Goal: Check status: Check status

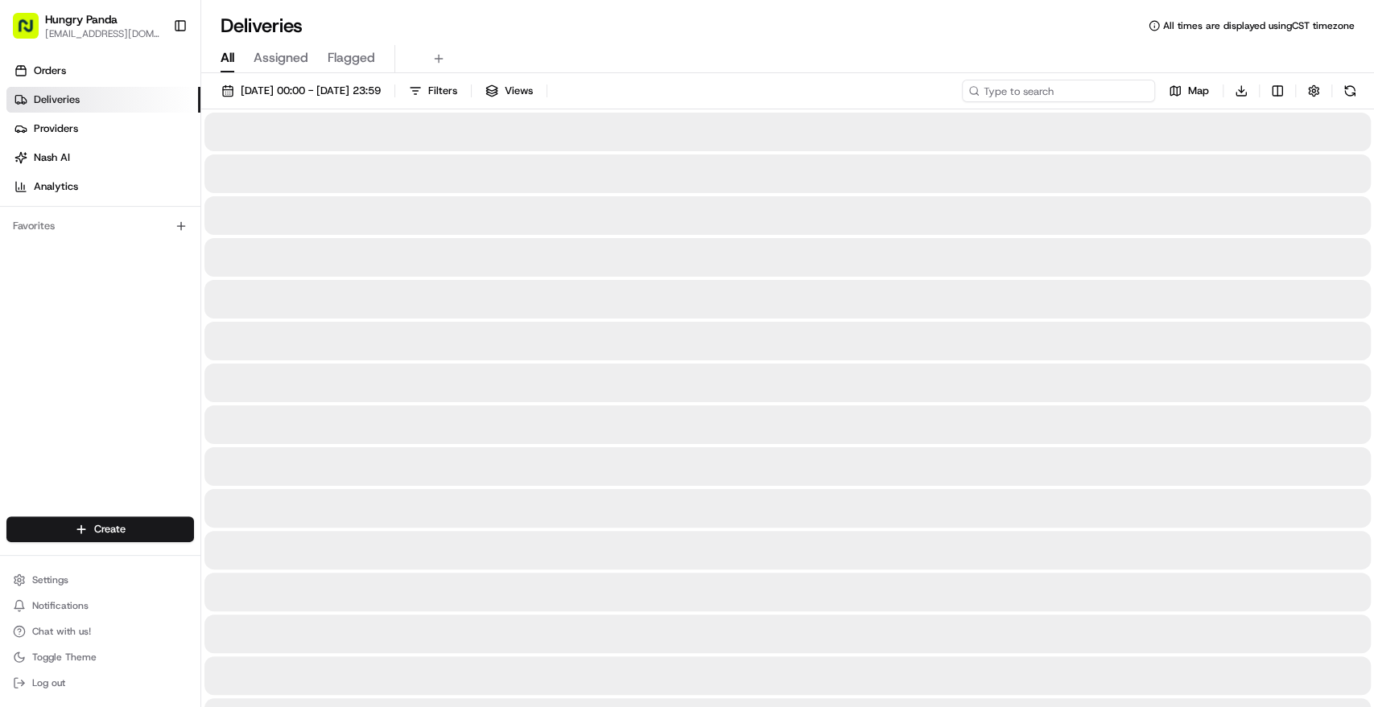
click at [1041, 94] on input at bounding box center [1058, 91] width 193 height 23
paste input "0684400315450704381178"
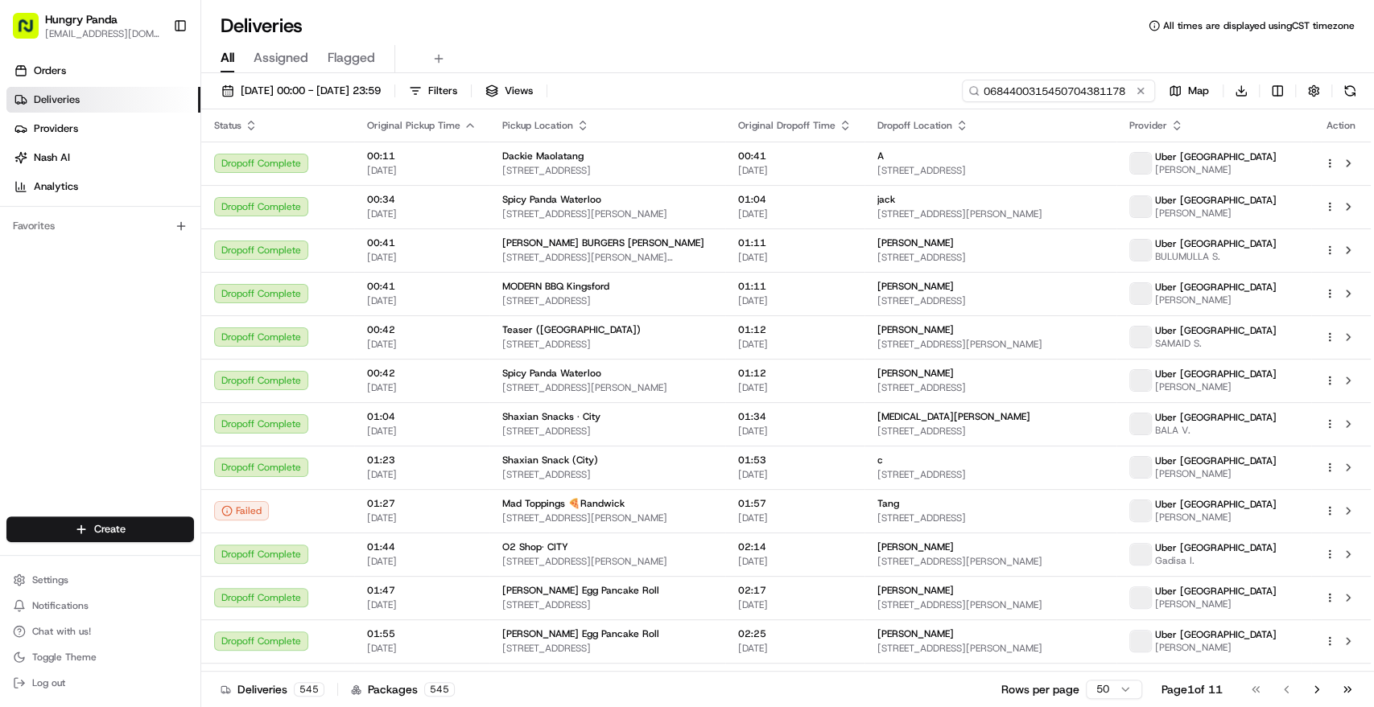
click at [1044, 94] on input "0684400315450704381178" at bounding box center [1058, 91] width 193 height 23
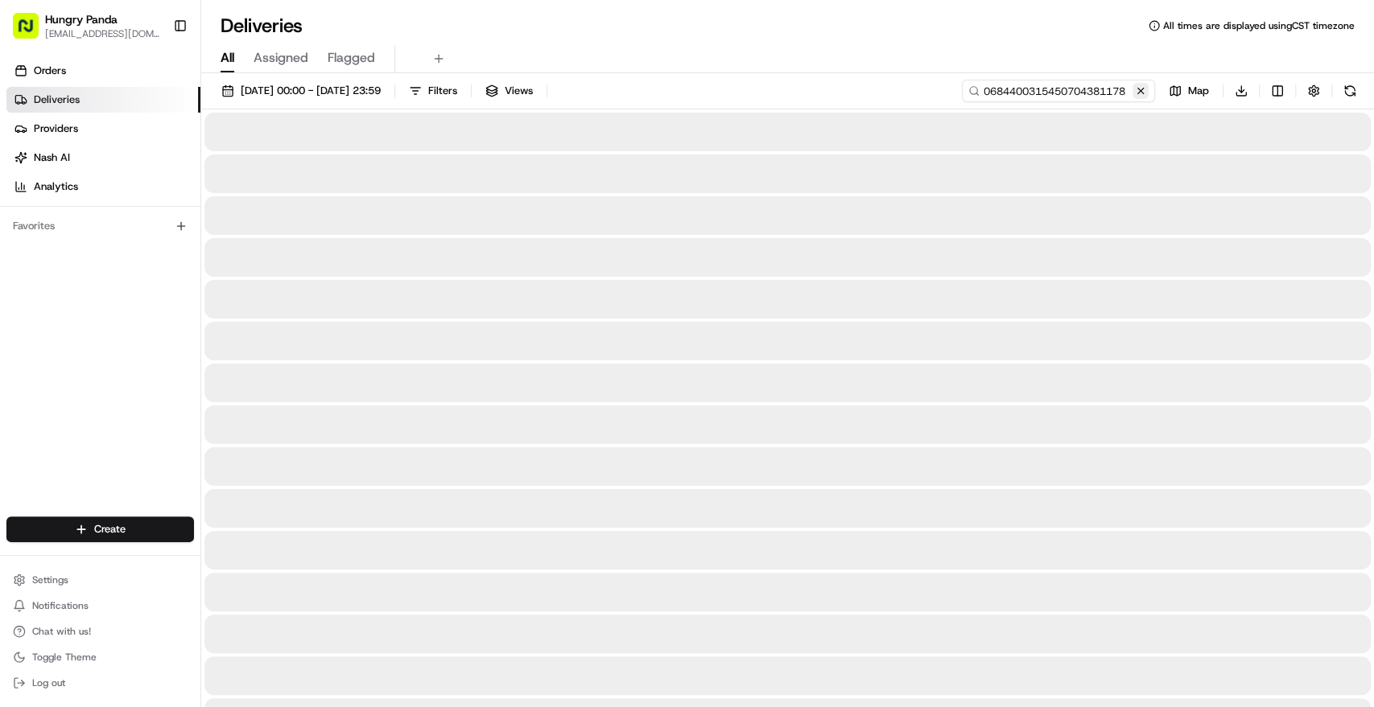
type input "0684400315450704381178"
click at [1137, 89] on button at bounding box center [1140, 91] width 16 height 16
click at [1102, 93] on input at bounding box center [1058, 91] width 193 height 23
paste input "0684400315450704381178"
type input "0684400315450704381178"
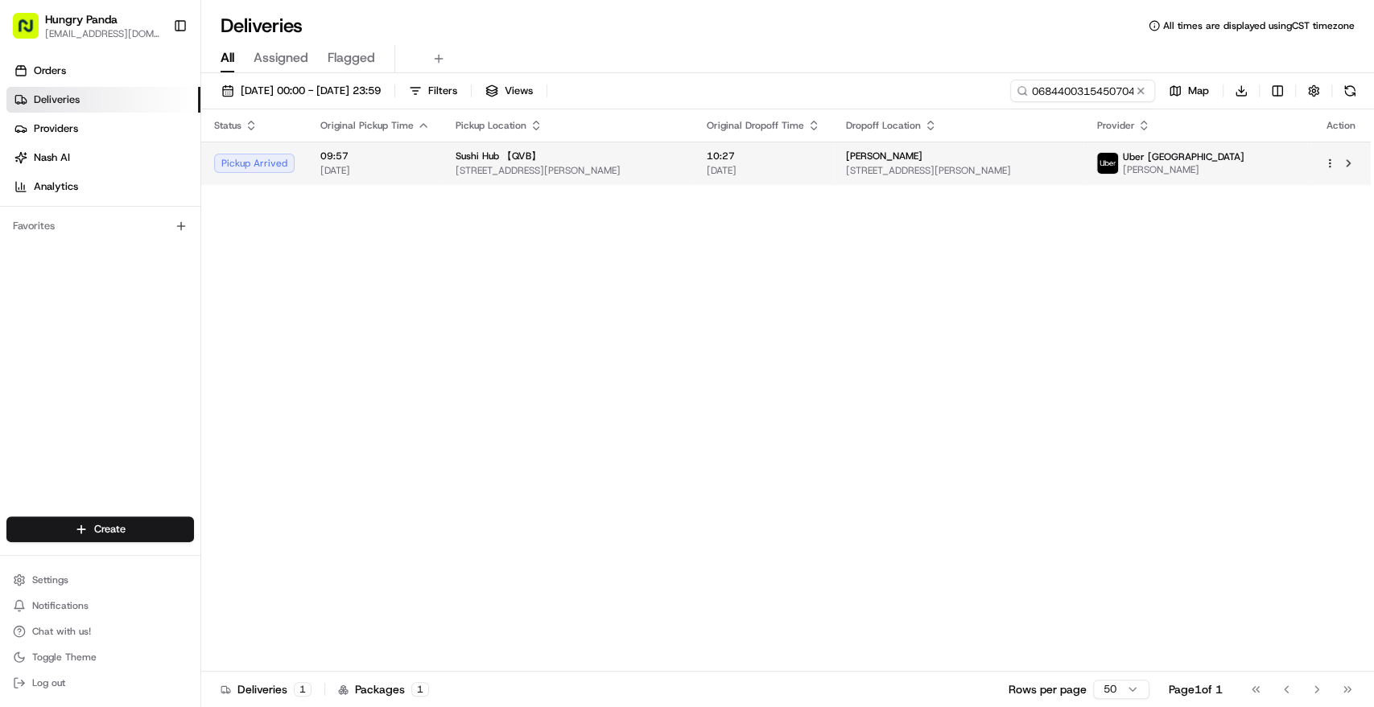
click at [681, 167] on span "[STREET_ADDRESS][PERSON_NAME]" at bounding box center [568, 170] width 225 height 13
drag, startPoint x: 1136, startPoint y: 89, endPoint x: 1091, endPoint y: 89, distance: 45.9
click at [1136, 89] on button at bounding box center [1140, 91] width 16 height 16
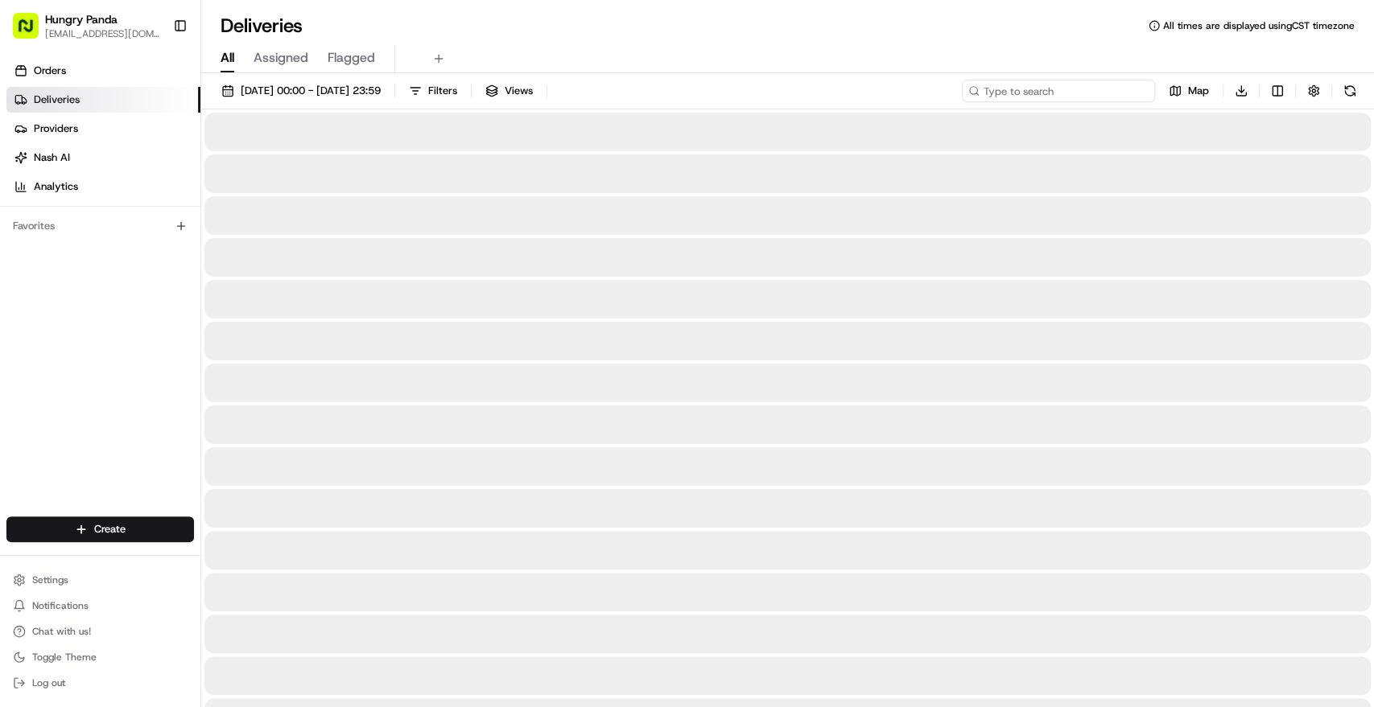
click at [1081, 89] on input at bounding box center [1058, 91] width 193 height 23
paste input "0684400315450704381178"
type input "0684400315450704381178"
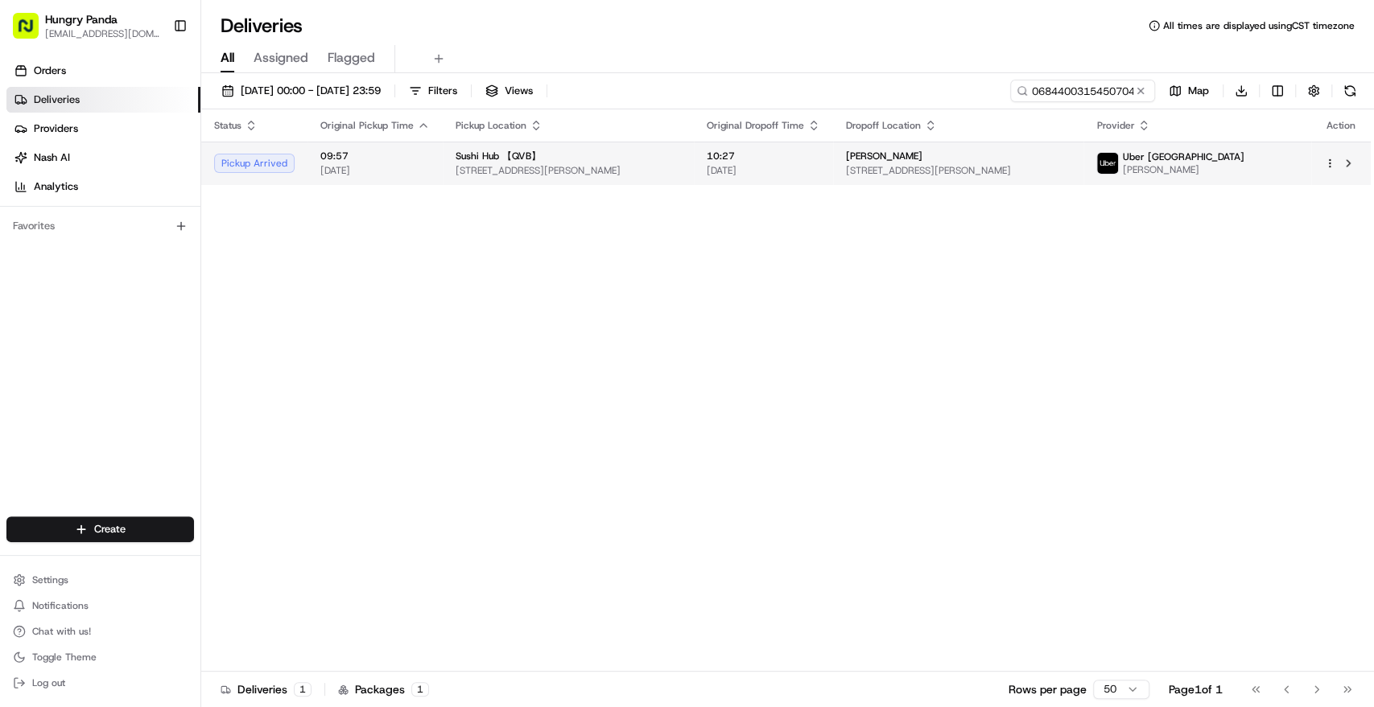
click at [597, 166] on span "[STREET_ADDRESS][PERSON_NAME]" at bounding box center [568, 170] width 225 height 13
click at [1141, 87] on button at bounding box center [1140, 91] width 16 height 16
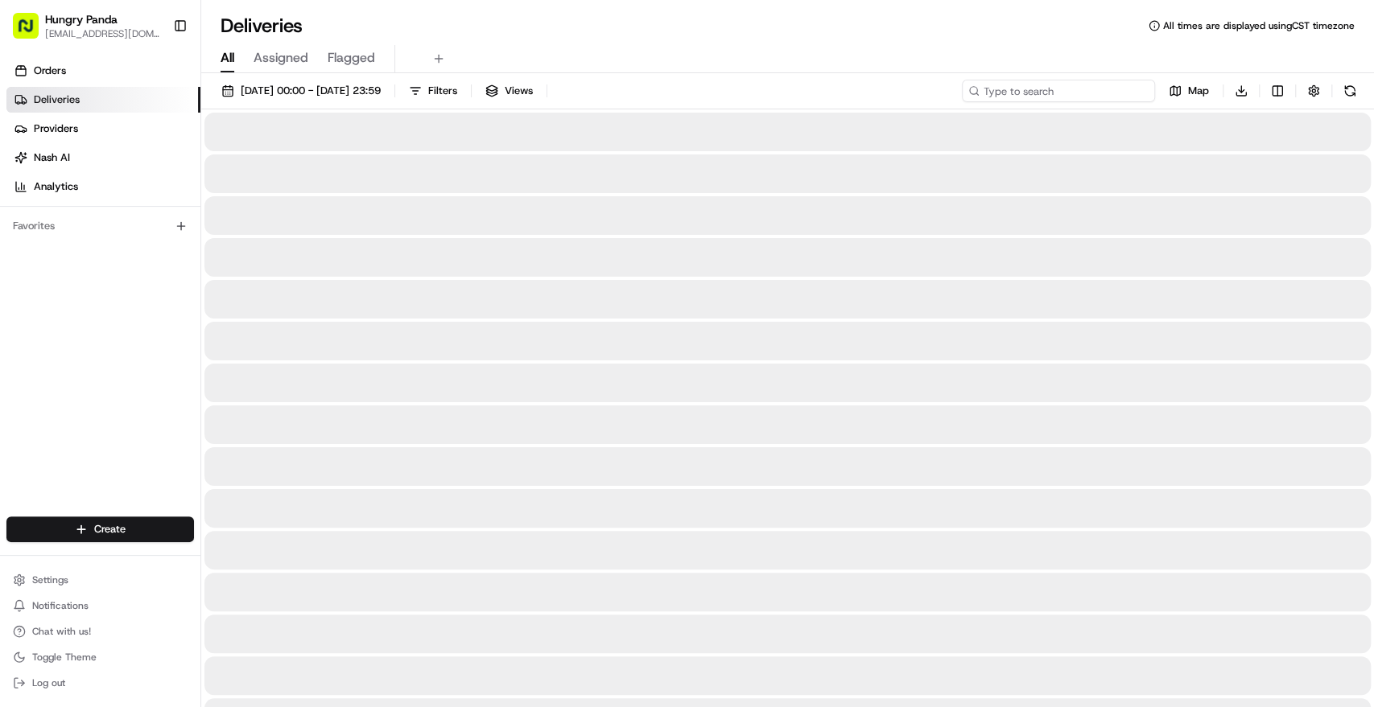
click at [1110, 93] on input at bounding box center [1058, 91] width 193 height 23
paste input "0684400315450704381178"
type input "0684400315450704381178"
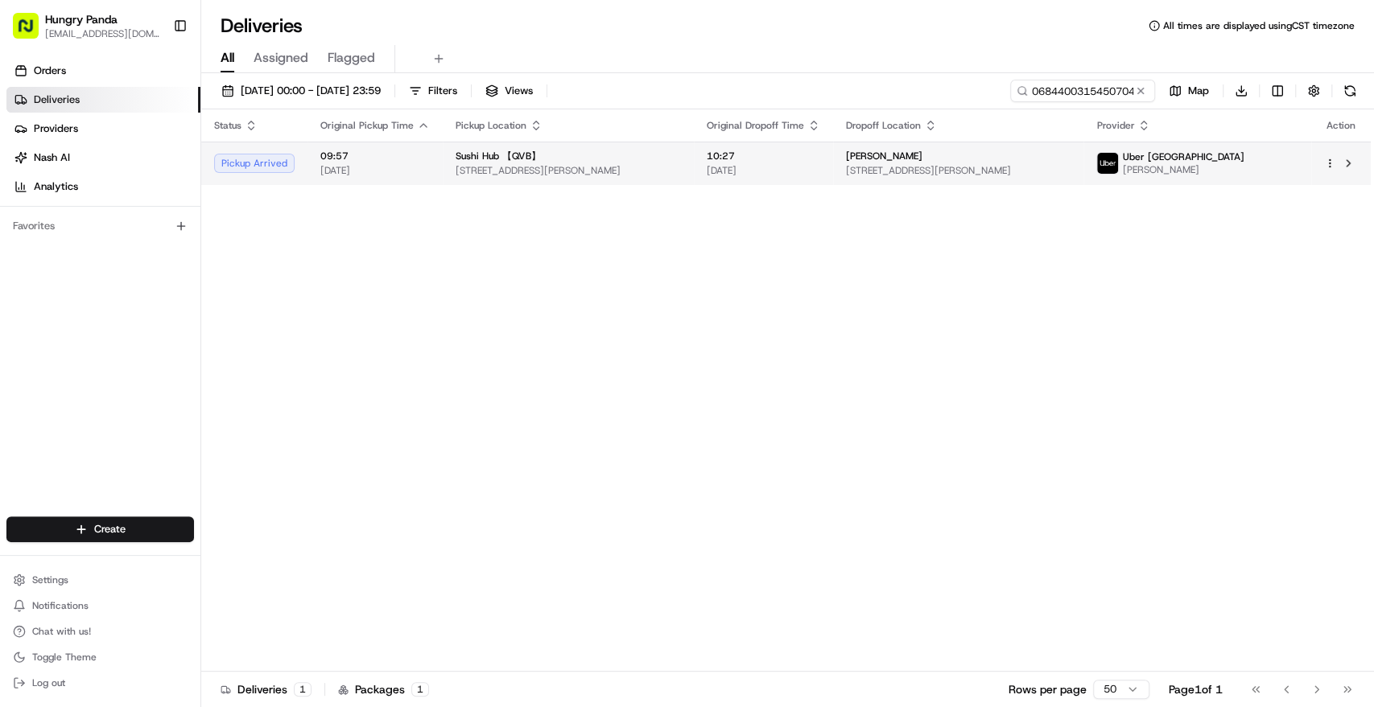
click at [514, 160] on span "Sushi Hub 【QVB】" at bounding box center [498, 156] width 85 height 13
click at [833, 166] on td "10:27 [DATE]" at bounding box center [763, 163] width 139 height 43
click at [1140, 93] on button at bounding box center [1140, 91] width 16 height 16
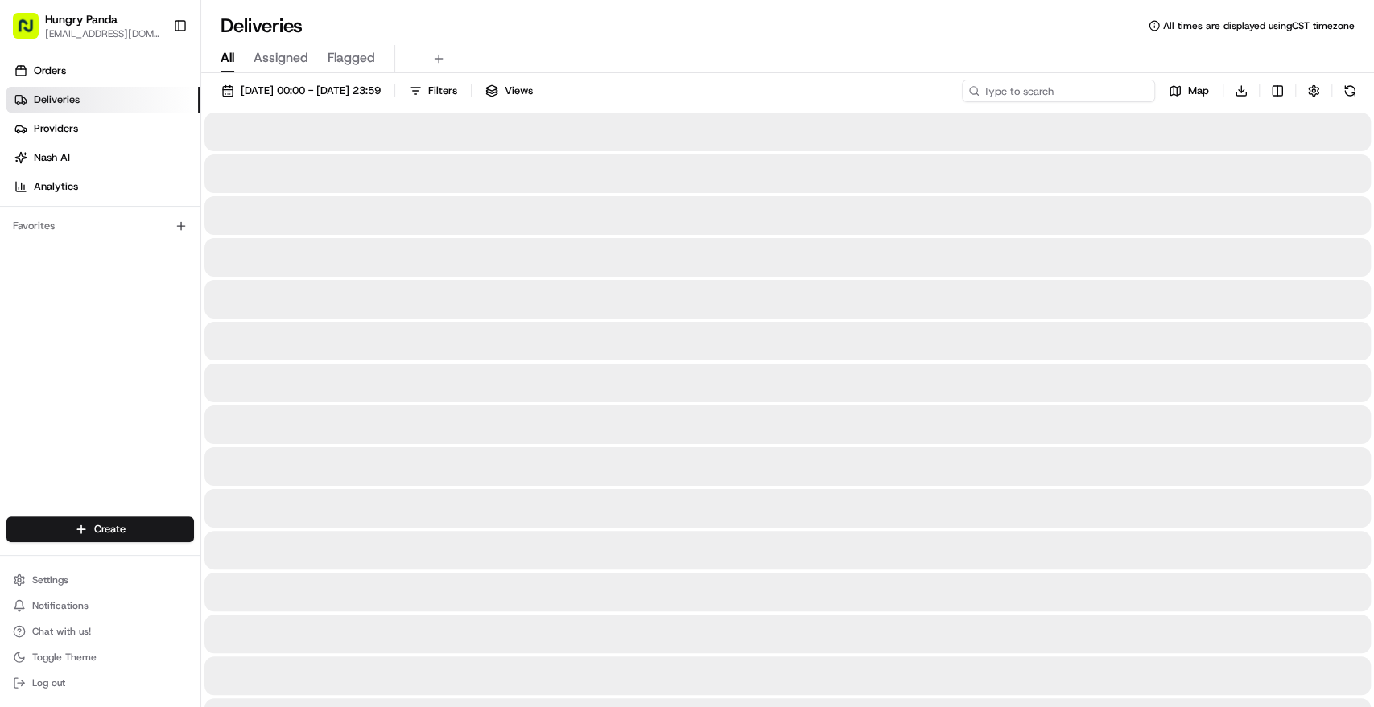
click at [1115, 96] on input at bounding box center [1058, 91] width 193 height 23
paste input "0684400315450704381178"
type input "0684400315450704381178"
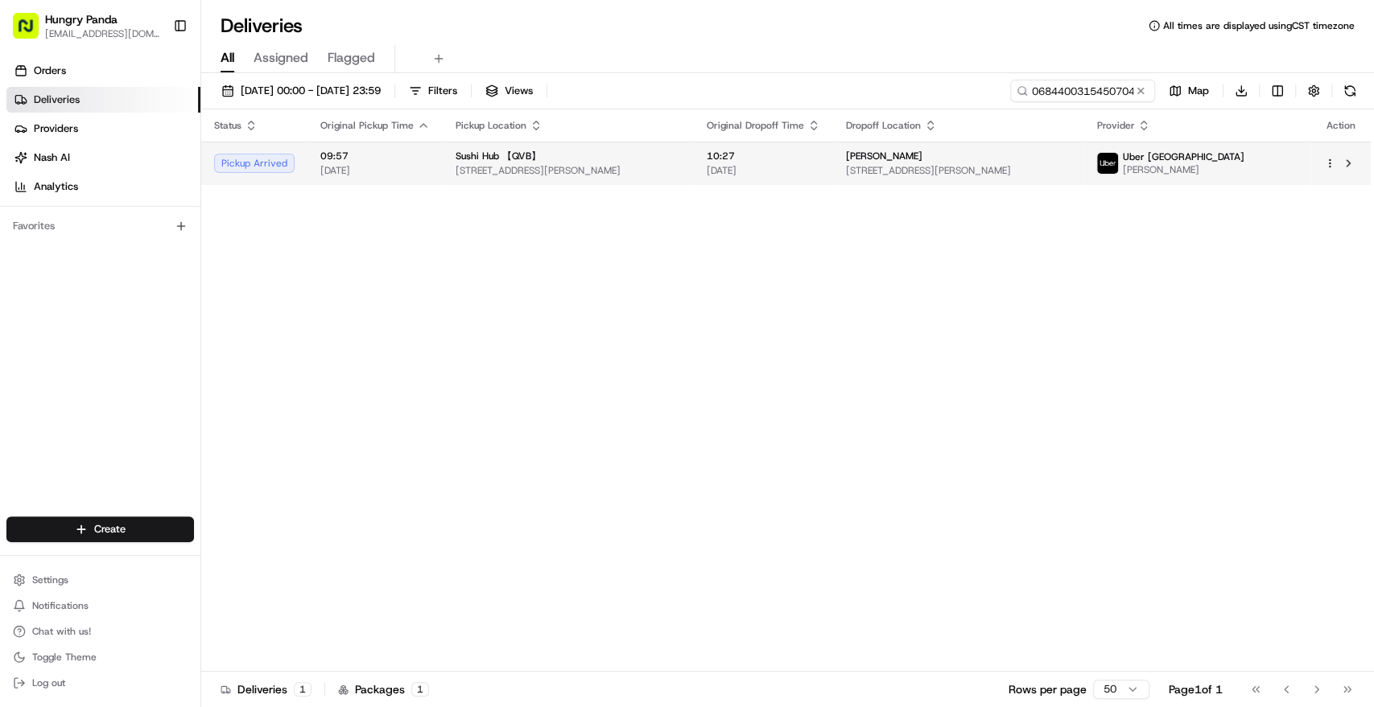
click at [1071, 171] on span "[STREET_ADDRESS][PERSON_NAME]" at bounding box center [958, 170] width 225 height 13
